Goal: Task Accomplishment & Management: Use online tool/utility

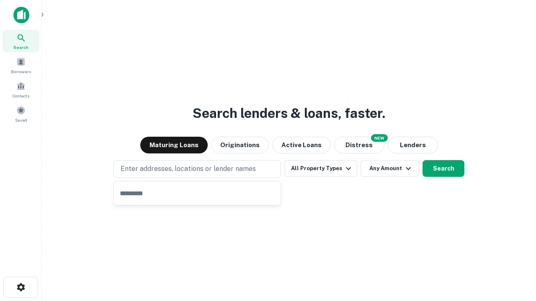
type input "**********"
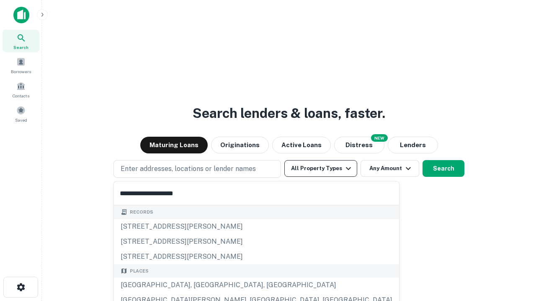
click at [200, 285] on div "[GEOGRAPHIC_DATA], [GEOGRAPHIC_DATA], [GEOGRAPHIC_DATA]" at bounding box center [256, 285] width 285 height 15
click at [321, 169] on button "All Property Types" at bounding box center [320, 168] width 73 height 17
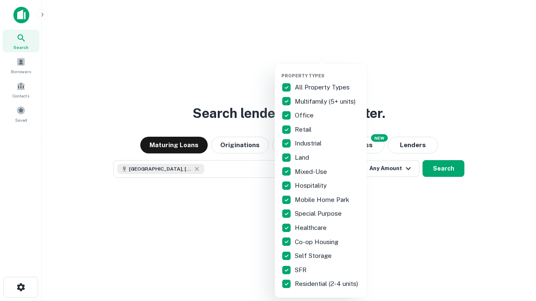
click at [327, 70] on button "button" at bounding box center [327, 70] width 92 height 0
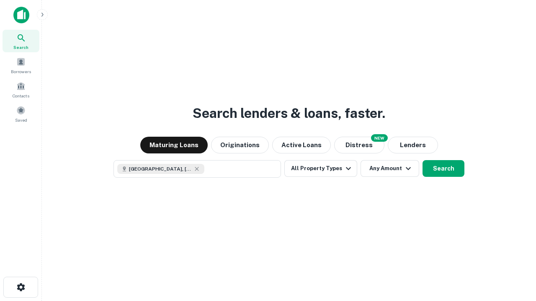
scroll to position [13, 0]
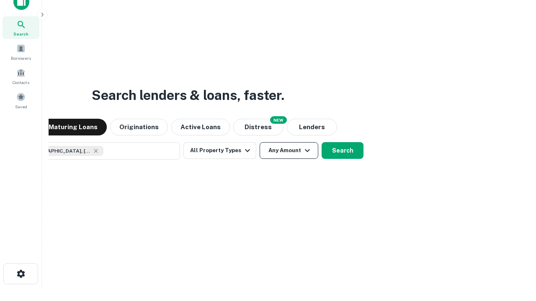
click at [259, 142] on button "Any Amount" at bounding box center [288, 150] width 59 height 17
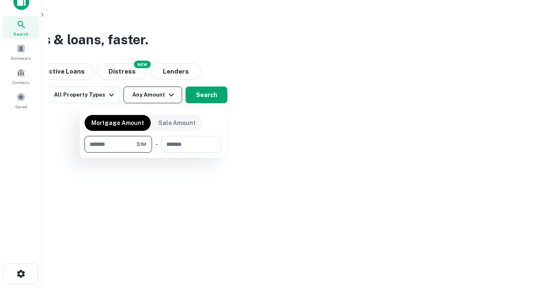
type input "*******"
click at [153, 153] on button "button" at bounding box center [153, 153] width 136 height 0
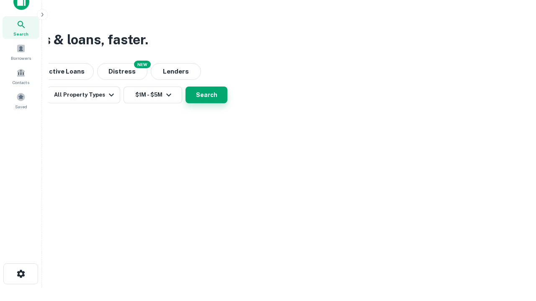
click at [227, 103] on button "Search" at bounding box center [206, 95] width 42 height 17
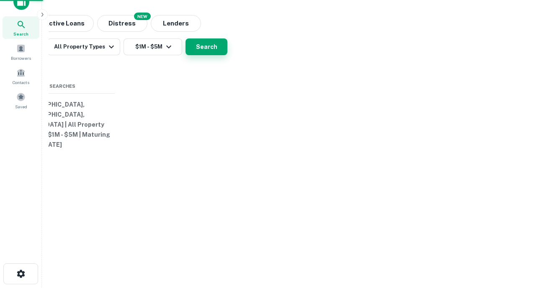
scroll to position [0, 154]
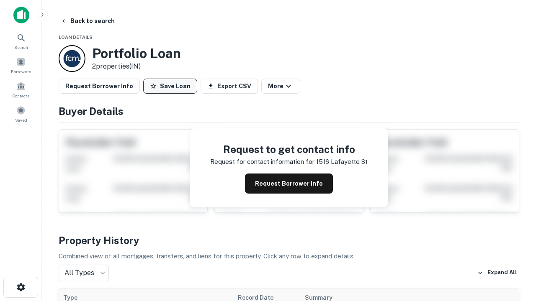
click at [170, 86] on button "Save Loan" at bounding box center [170, 86] width 54 height 15
